Goal: Task Accomplishment & Management: Use online tool/utility

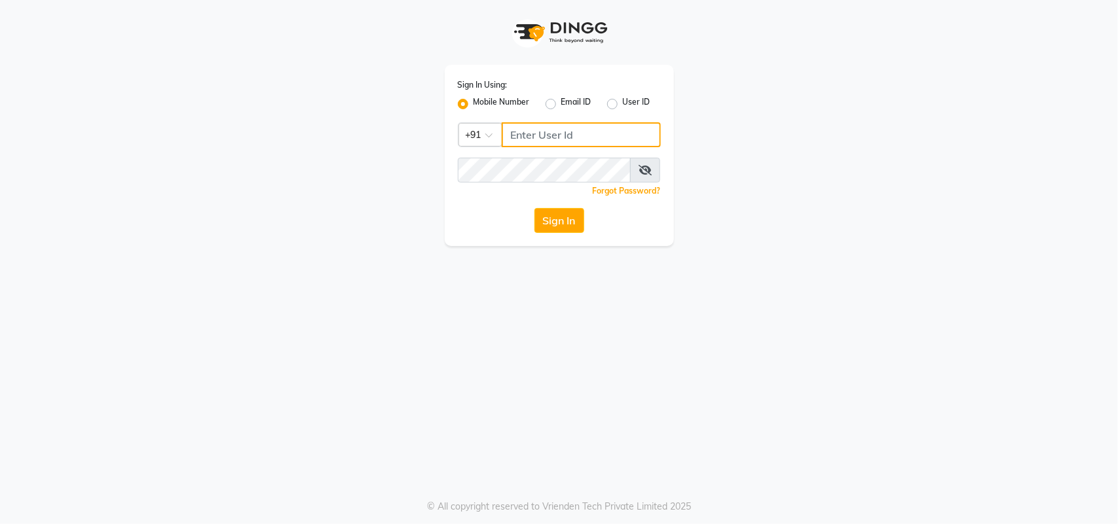
click at [532, 131] on input "Username" at bounding box center [580, 134] width 159 height 25
type input "123456000"
click at [558, 209] on button "Sign In" at bounding box center [559, 220] width 50 height 25
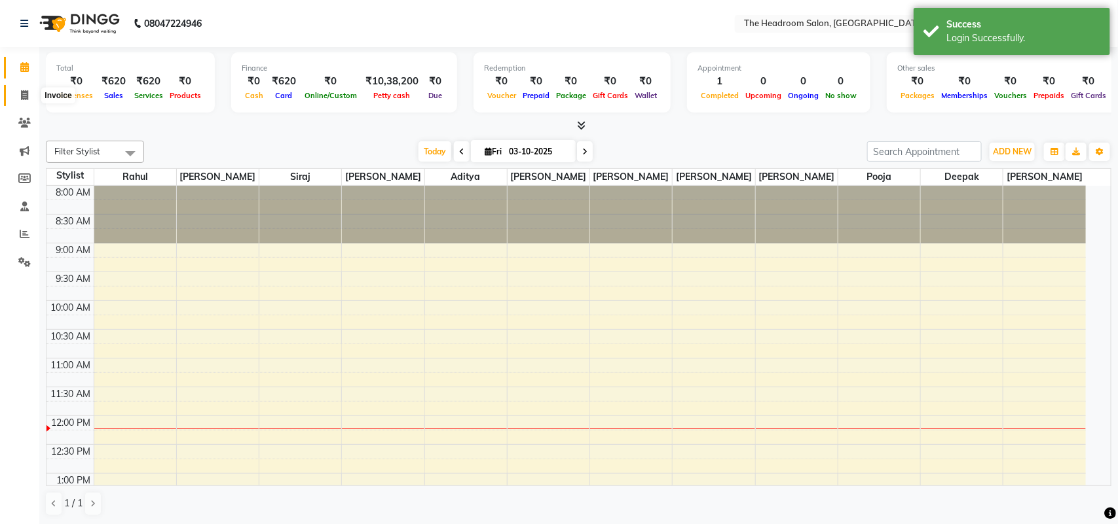
click at [20, 98] on span at bounding box center [24, 95] width 23 height 15
select select "service"
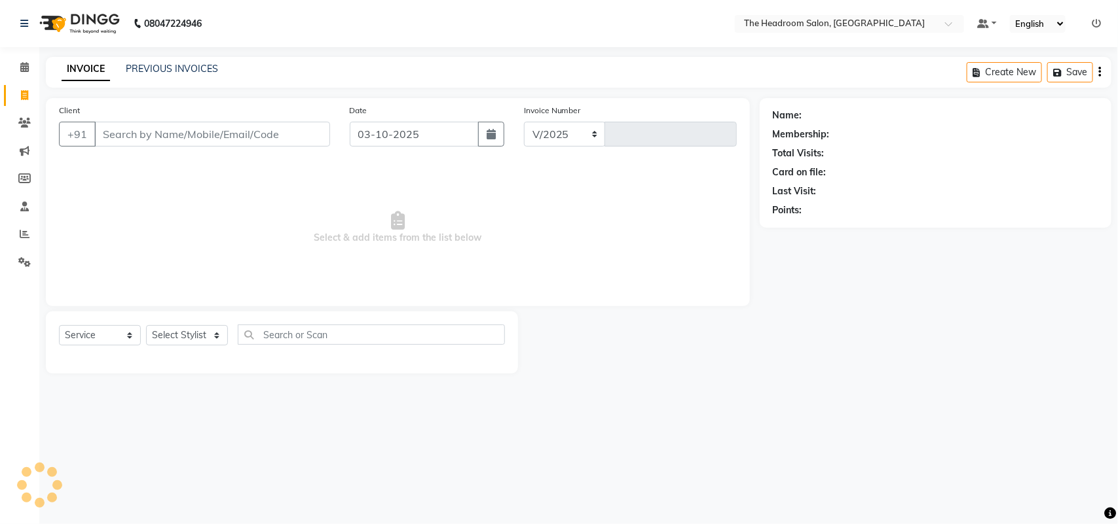
select select "6933"
type input "3907"
select select "58237"
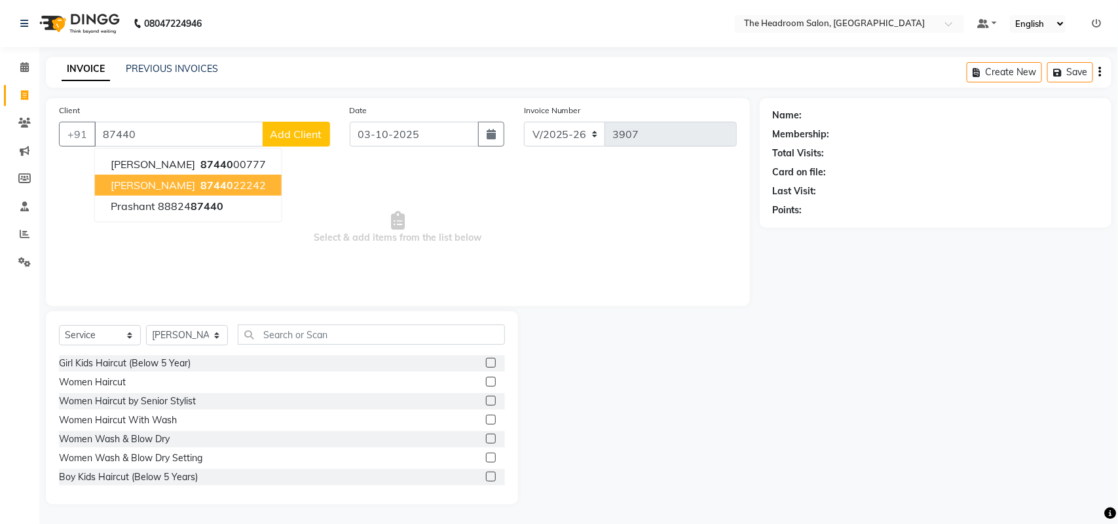
click at [122, 181] on span "[PERSON_NAME]" at bounding box center [153, 185] width 84 height 13
type input "8744022242"
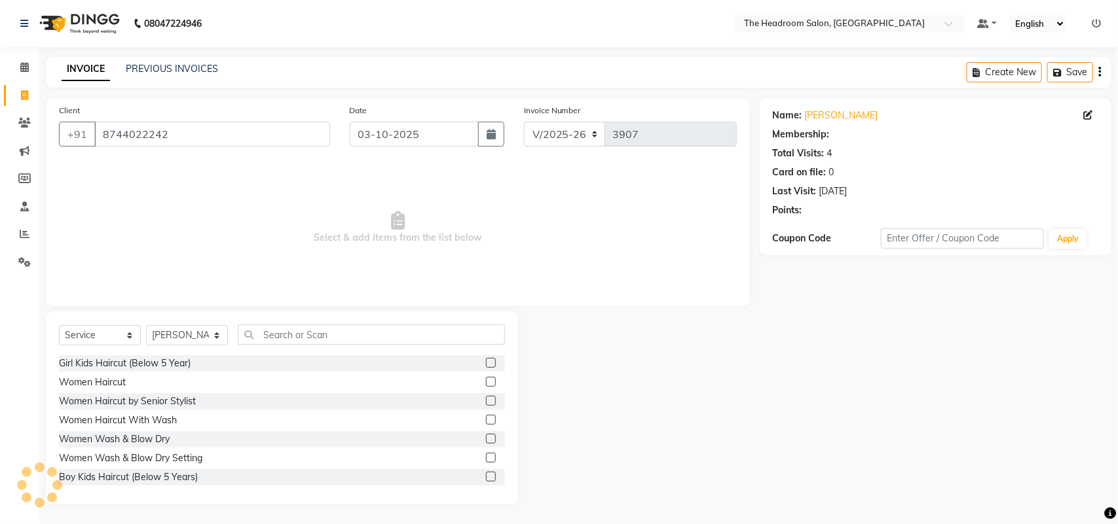
click at [122, 179] on span "Select & add items from the list below" at bounding box center [398, 227] width 678 height 131
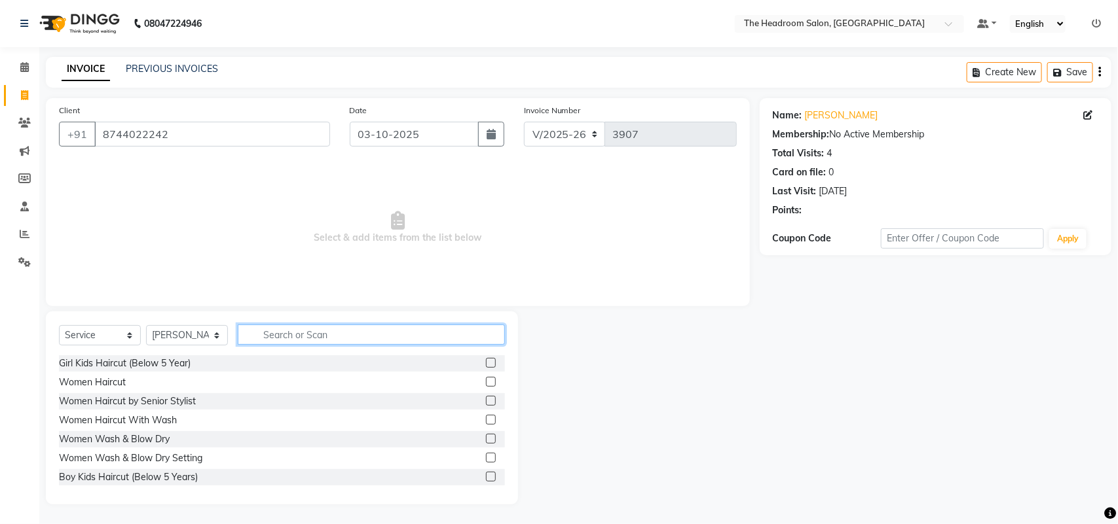
click at [288, 331] on input "text" at bounding box center [371, 335] width 267 height 20
type input "k"
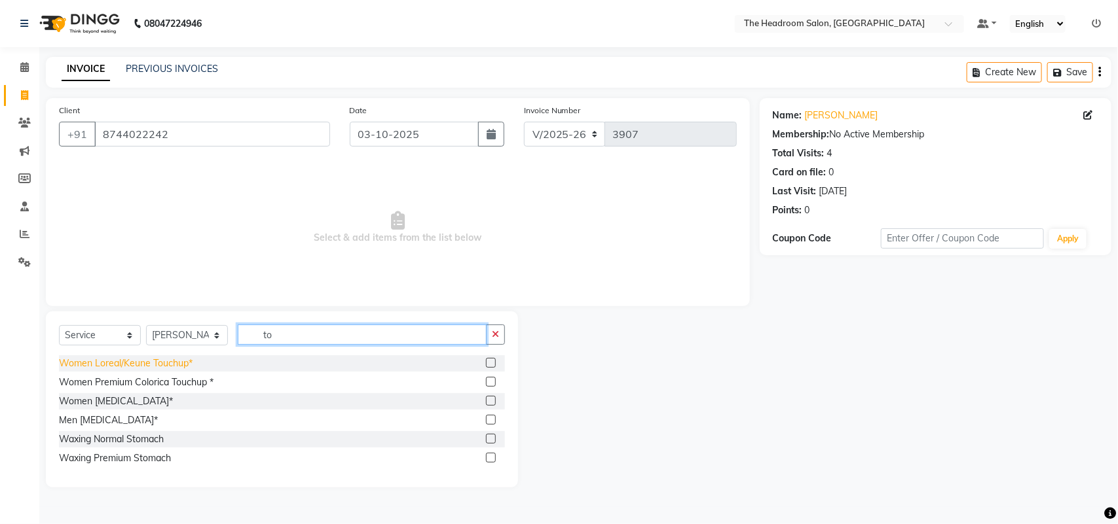
type input "to"
click at [125, 364] on div "Women Loreal/Keune Touchup*" at bounding box center [126, 364] width 134 height 14
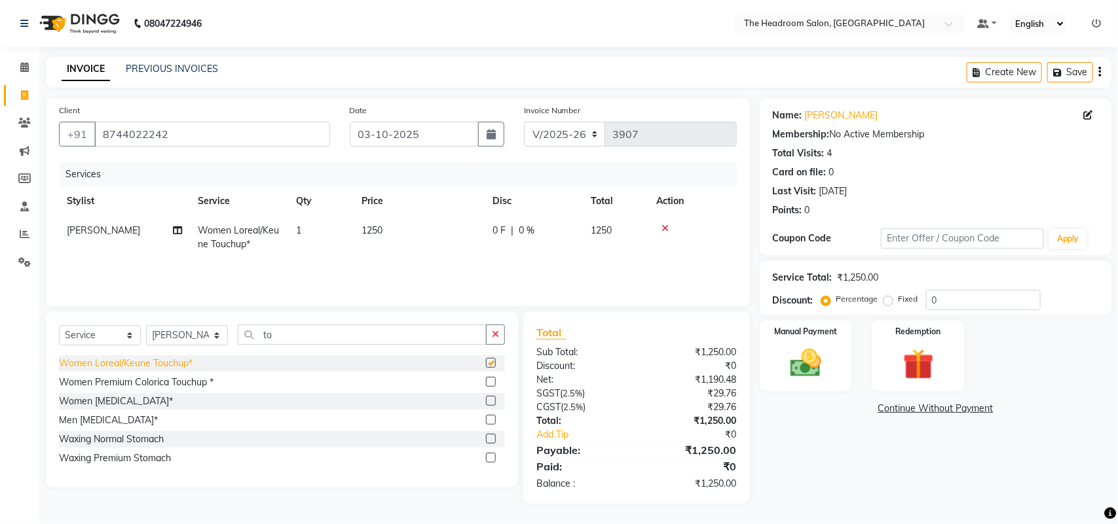
checkbox input "false"
click at [801, 364] on img at bounding box center [806, 363] width 52 height 37
click at [799, 365] on img at bounding box center [806, 363] width 52 height 37
click at [818, 361] on img at bounding box center [806, 363] width 52 height 37
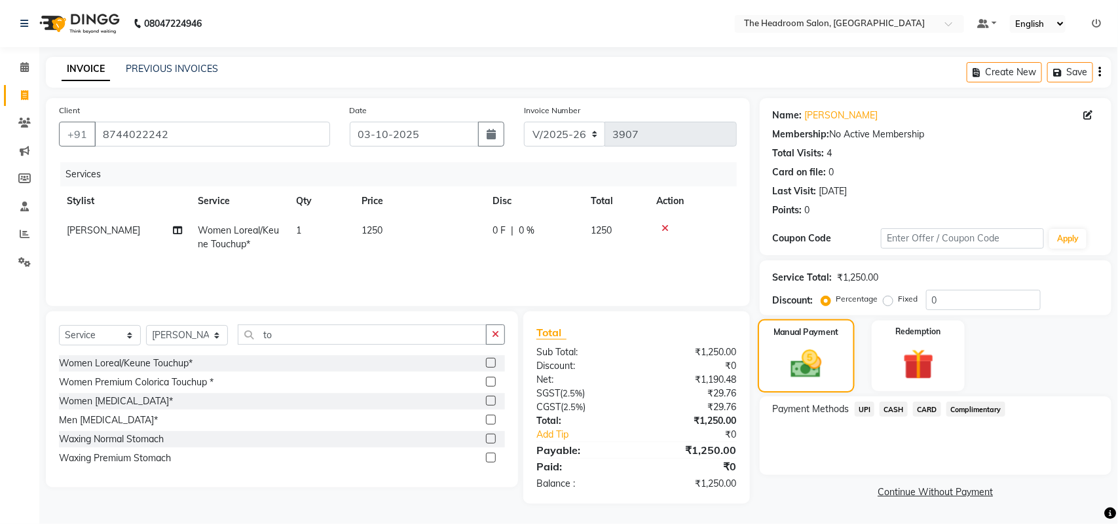
click at [818, 361] on img at bounding box center [805, 363] width 50 height 35
click at [943, 365] on img at bounding box center [918, 365] width 52 height 40
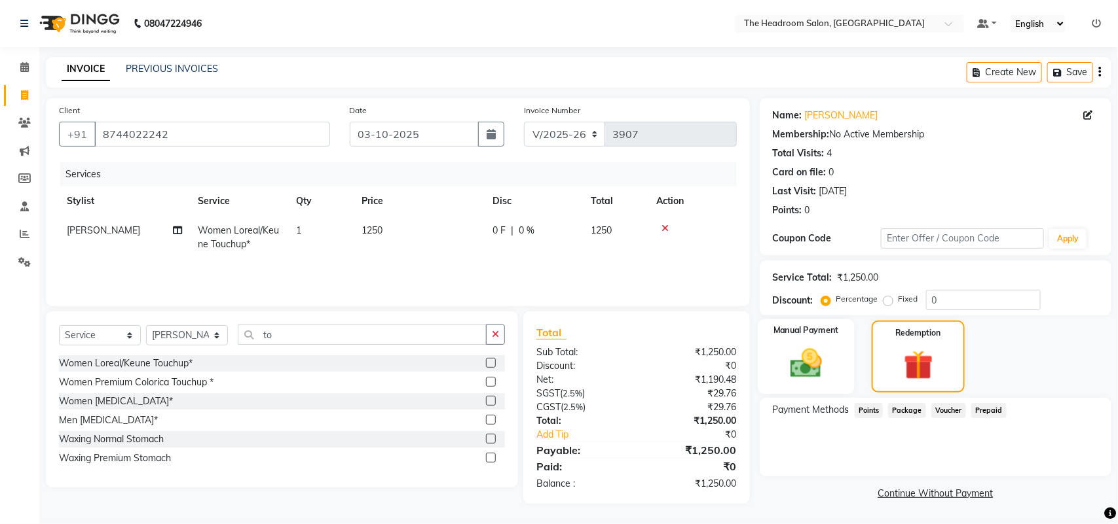
click at [806, 370] on img at bounding box center [806, 363] width 52 height 37
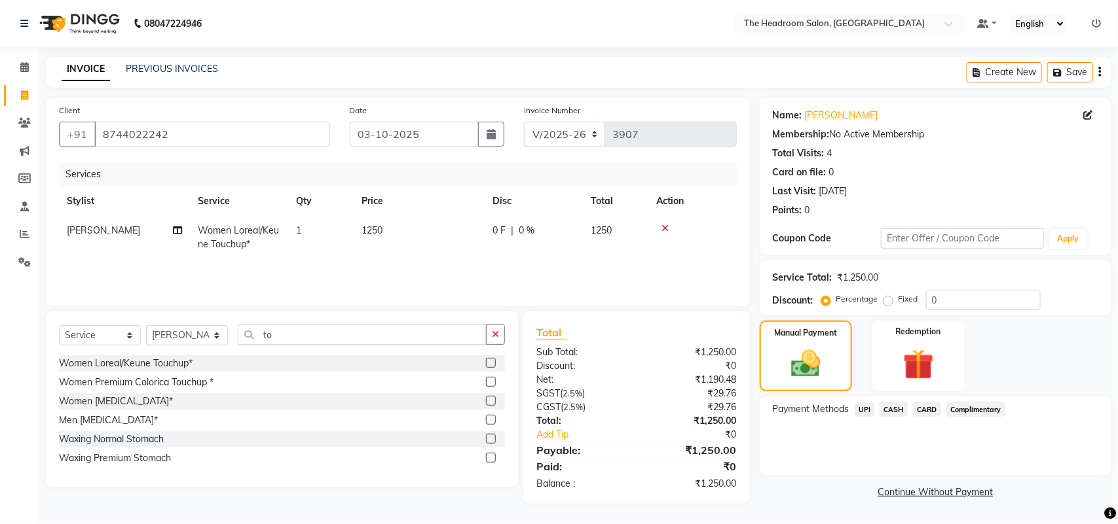
click at [869, 407] on span "UPI" at bounding box center [864, 409] width 20 height 15
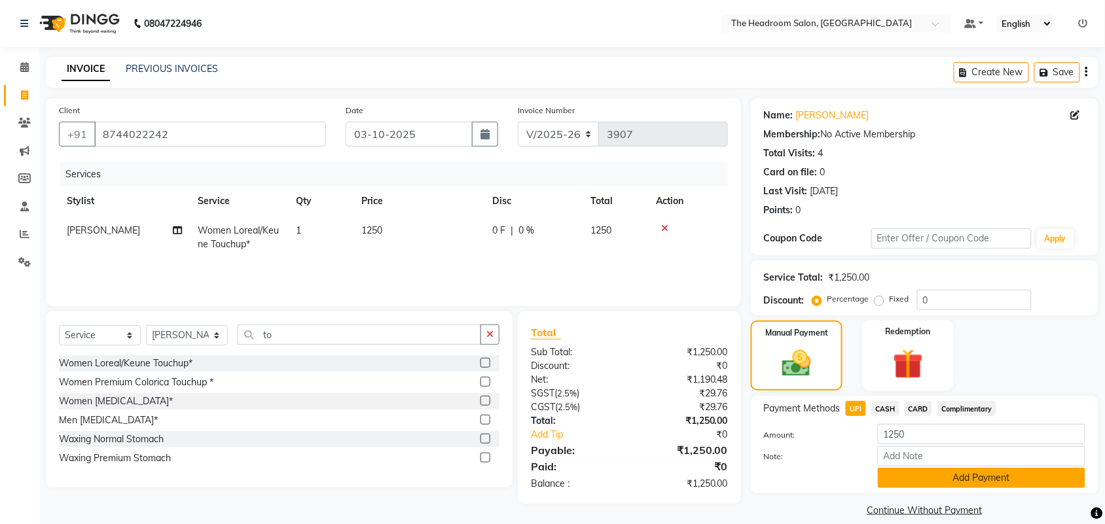
click at [950, 477] on button "Add Payment" at bounding box center [982, 478] width 208 height 20
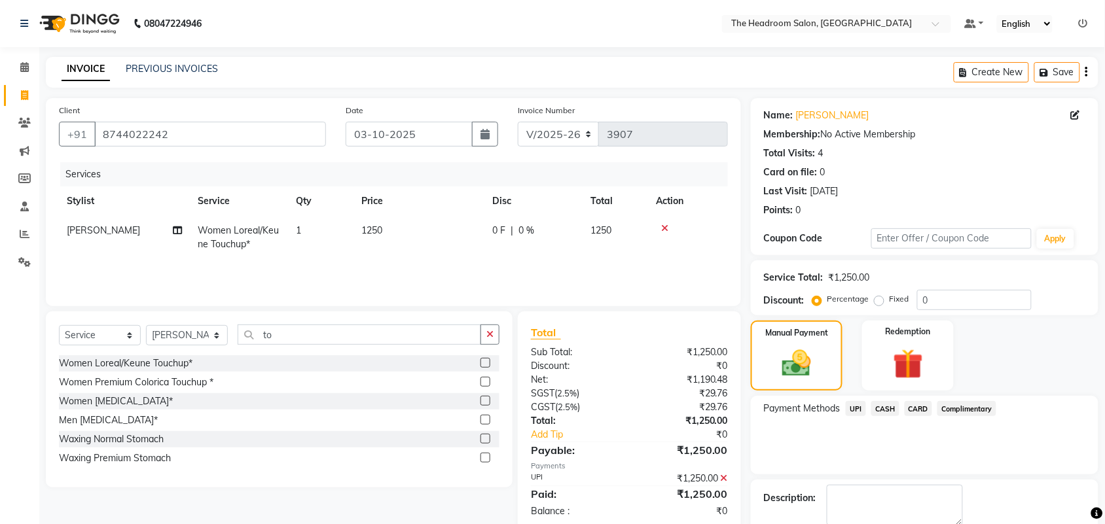
scroll to position [71, 0]
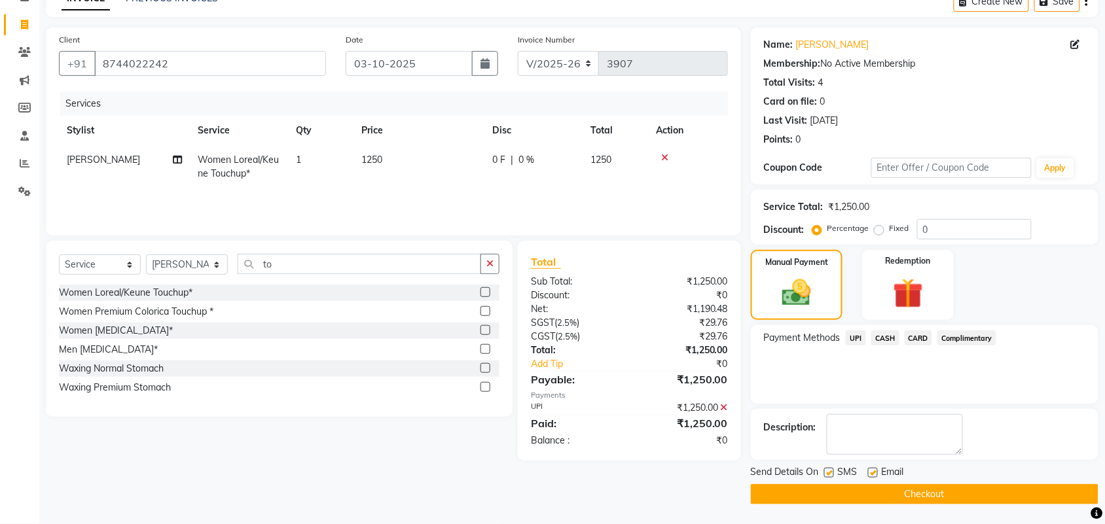
click at [1087, 503] on button "Checkout" at bounding box center [925, 494] width 348 height 20
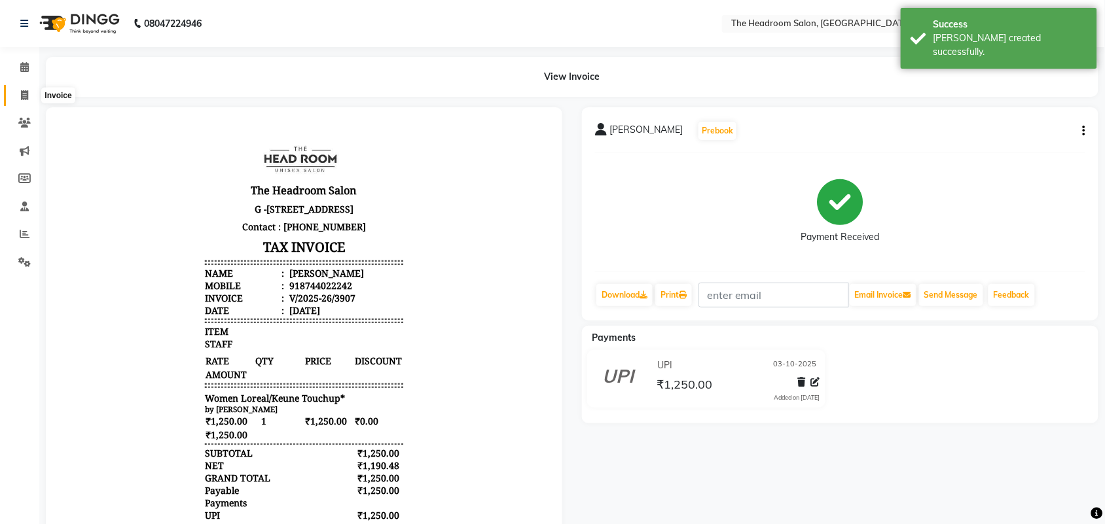
click at [25, 92] on icon at bounding box center [24, 95] width 7 height 10
select select "service"
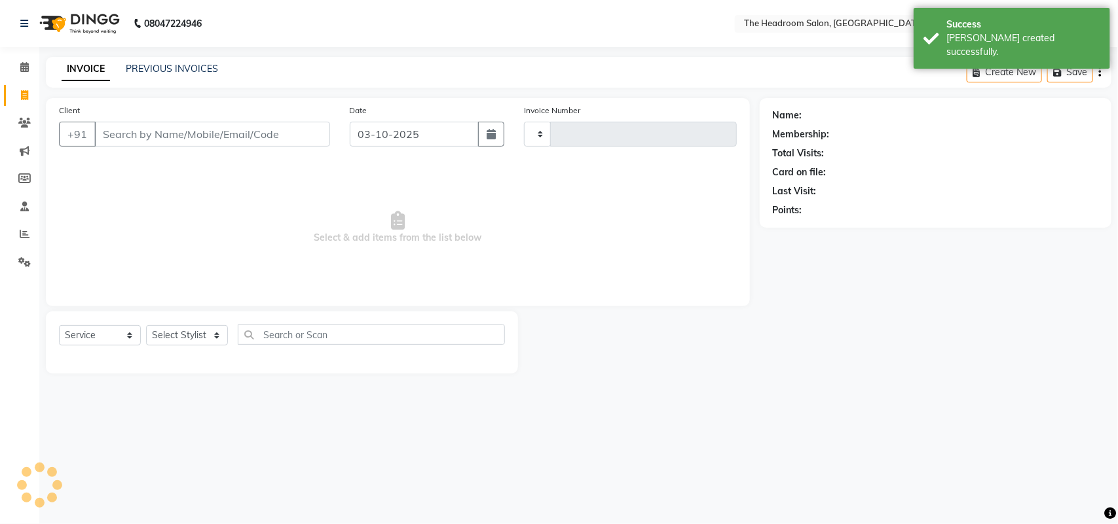
type input "3908"
select select "6933"
select select "58237"
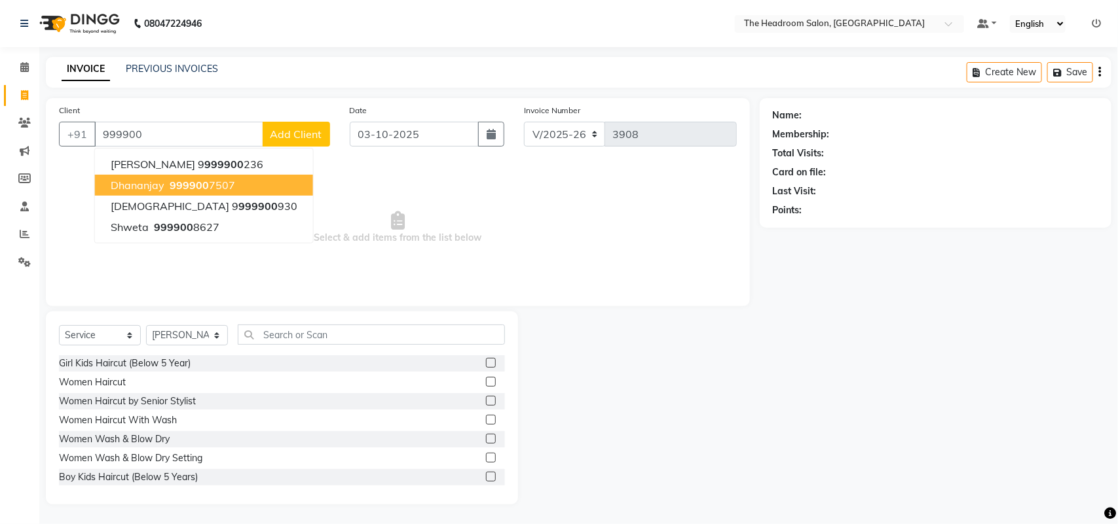
click at [119, 182] on span "Dhananjay" at bounding box center [138, 185] width 54 height 13
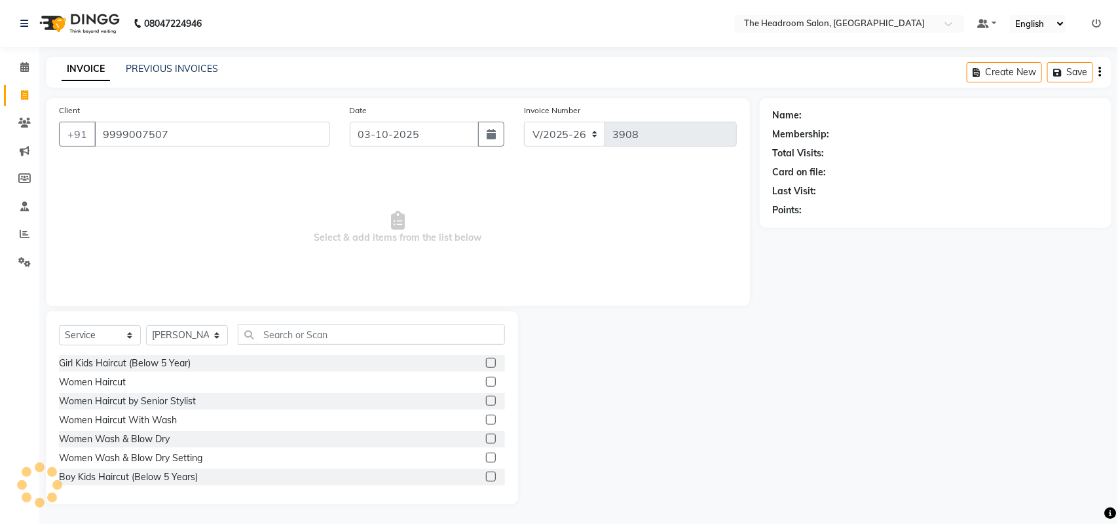
type input "9999007507"
click at [187, 333] on select "Select Stylist [PERSON_NAME] Deepak [PERSON_NAME] [PERSON_NAME] Manager [PERSON…" at bounding box center [187, 335] width 82 height 20
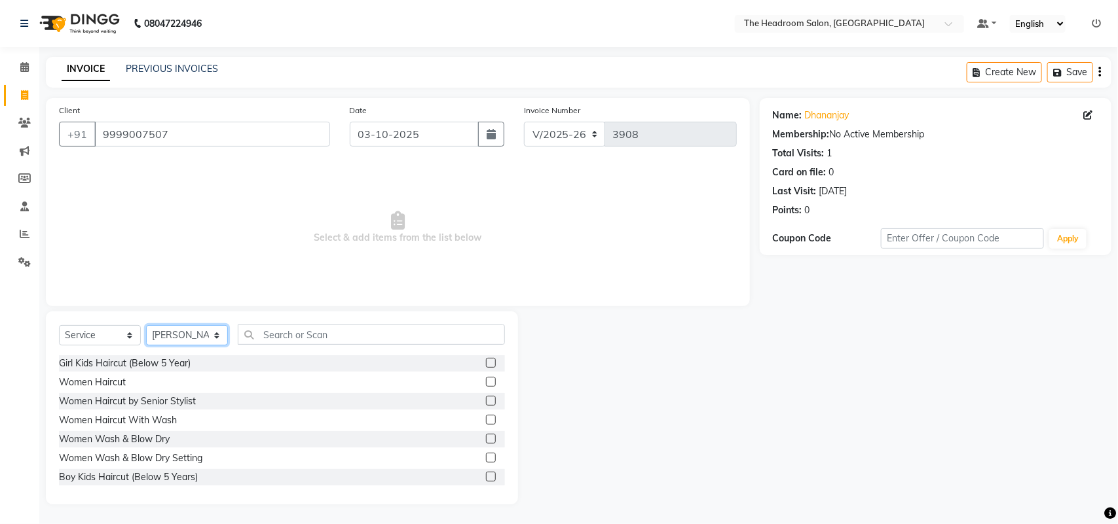
select select "58235"
click at [146, 325] on select "Select Stylist [PERSON_NAME] Deepak [PERSON_NAME] [PERSON_NAME] Manager [PERSON…" at bounding box center [187, 335] width 82 height 20
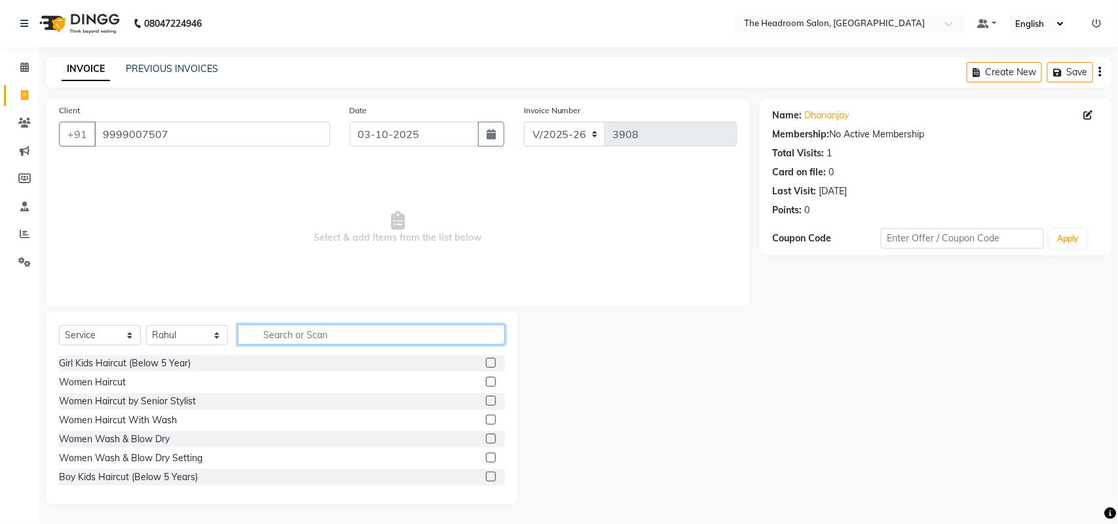
click at [279, 325] on input "text" at bounding box center [371, 335] width 267 height 20
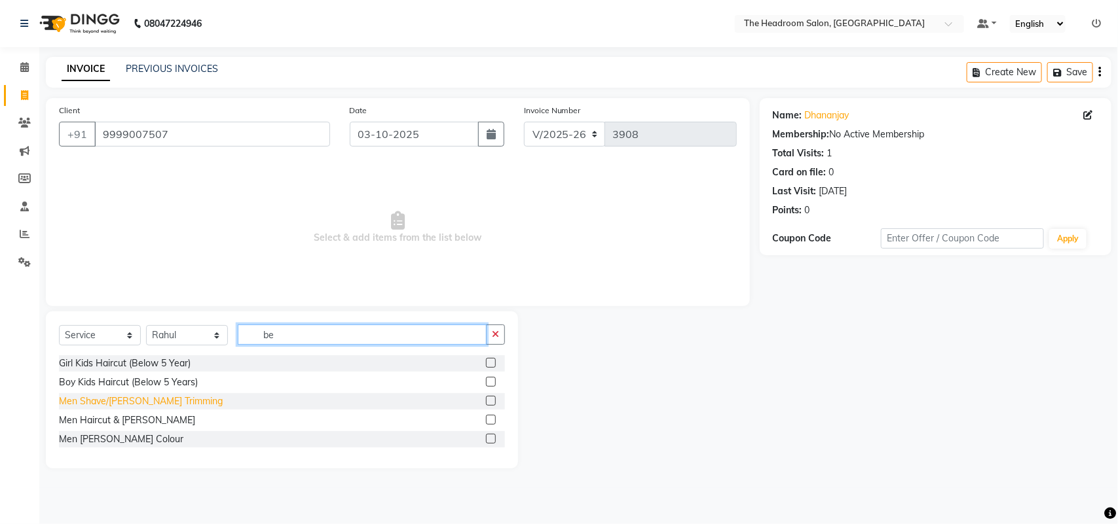
type input "be"
click at [124, 400] on div "Men Shave/[PERSON_NAME] Trimming" at bounding box center [141, 402] width 164 height 14
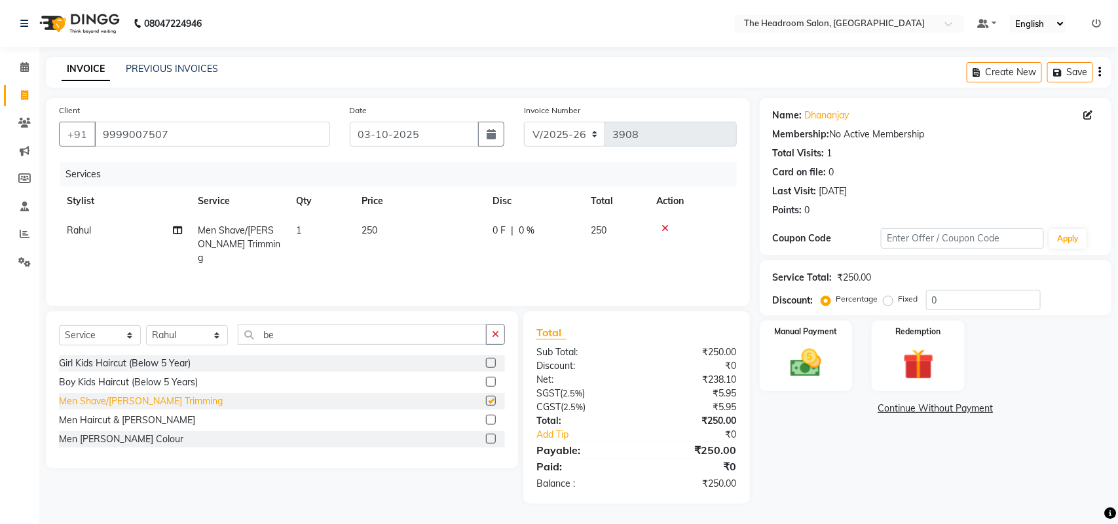
checkbox input "false"
click at [816, 361] on img at bounding box center [806, 363] width 52 height 37
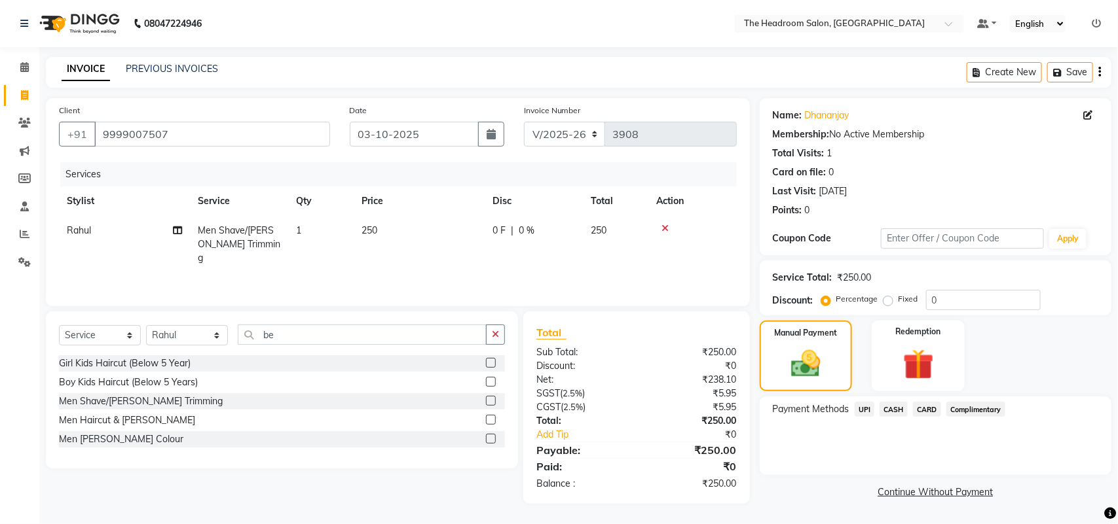
click at [865, 402] on span "UPI" at bounding box center [864, 409] width 20 height 15
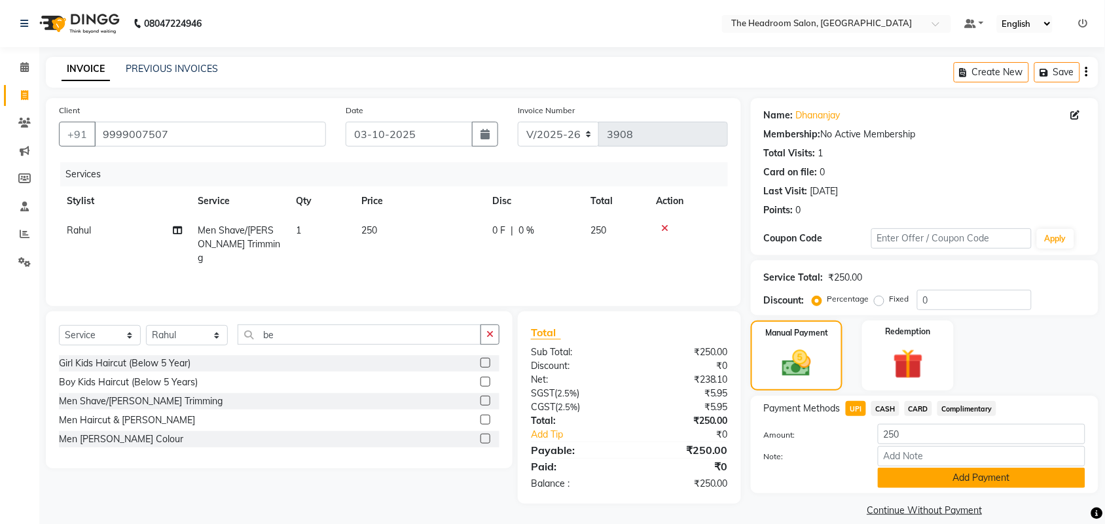
click at [904, 473] on button "Add Payment" at bounding box center [982, 478] width 208 height 20
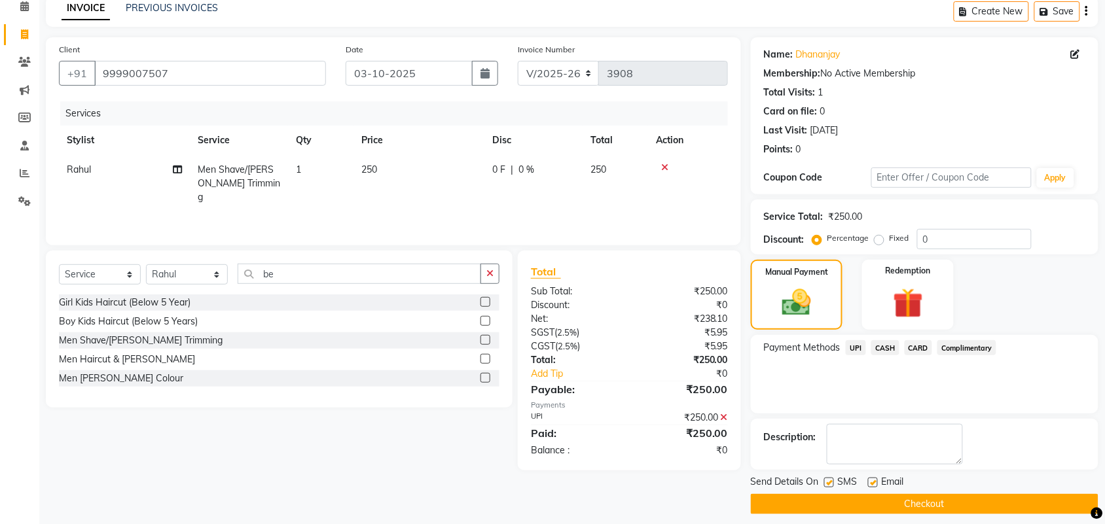
scroll to position [71, 0]
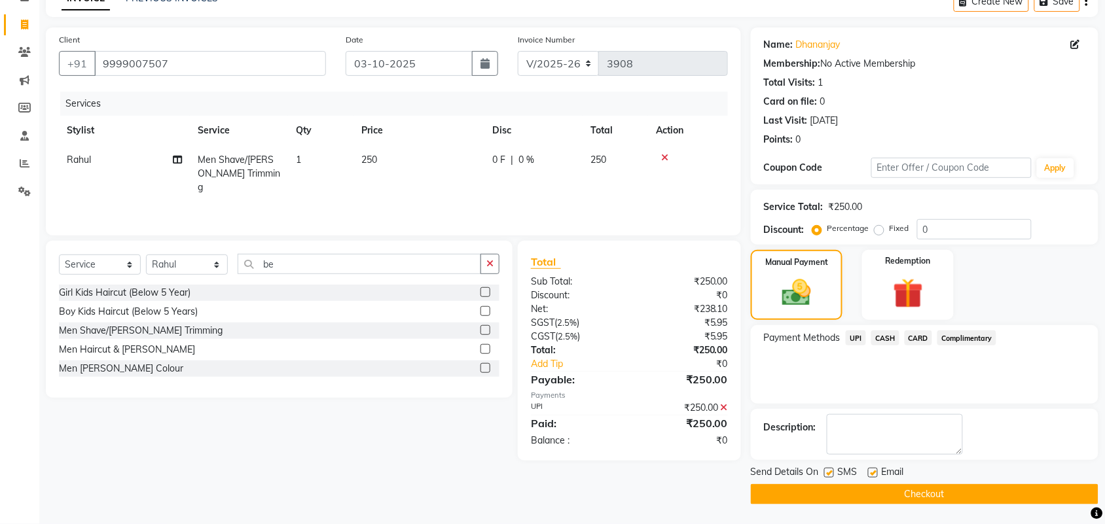
click at [902, 492] on button "Checkout" at bounding box center [925, 494] width 348 height 20
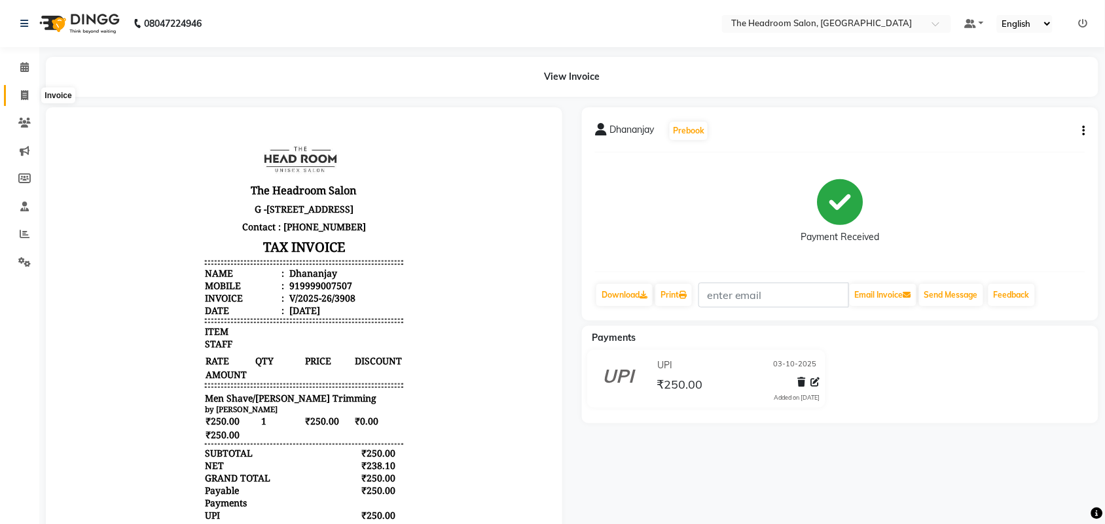
click at [27, 93] on icon at bounding box center [24, 95] width 7 height 10
select select "service"
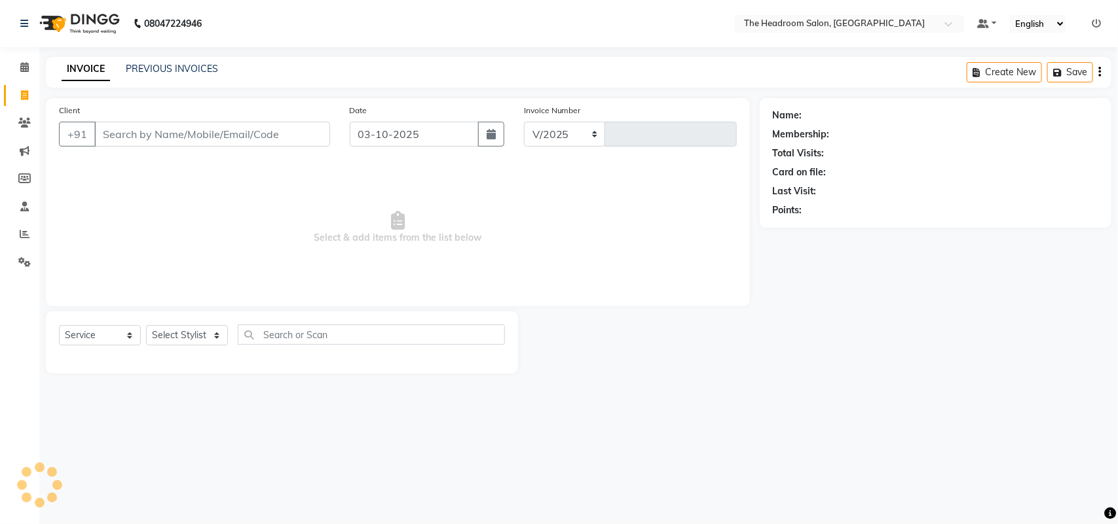
select select "6933"
type input "3909"
select select "58237"
